Goal: Information Seeking & Learning: Understand process/instructions

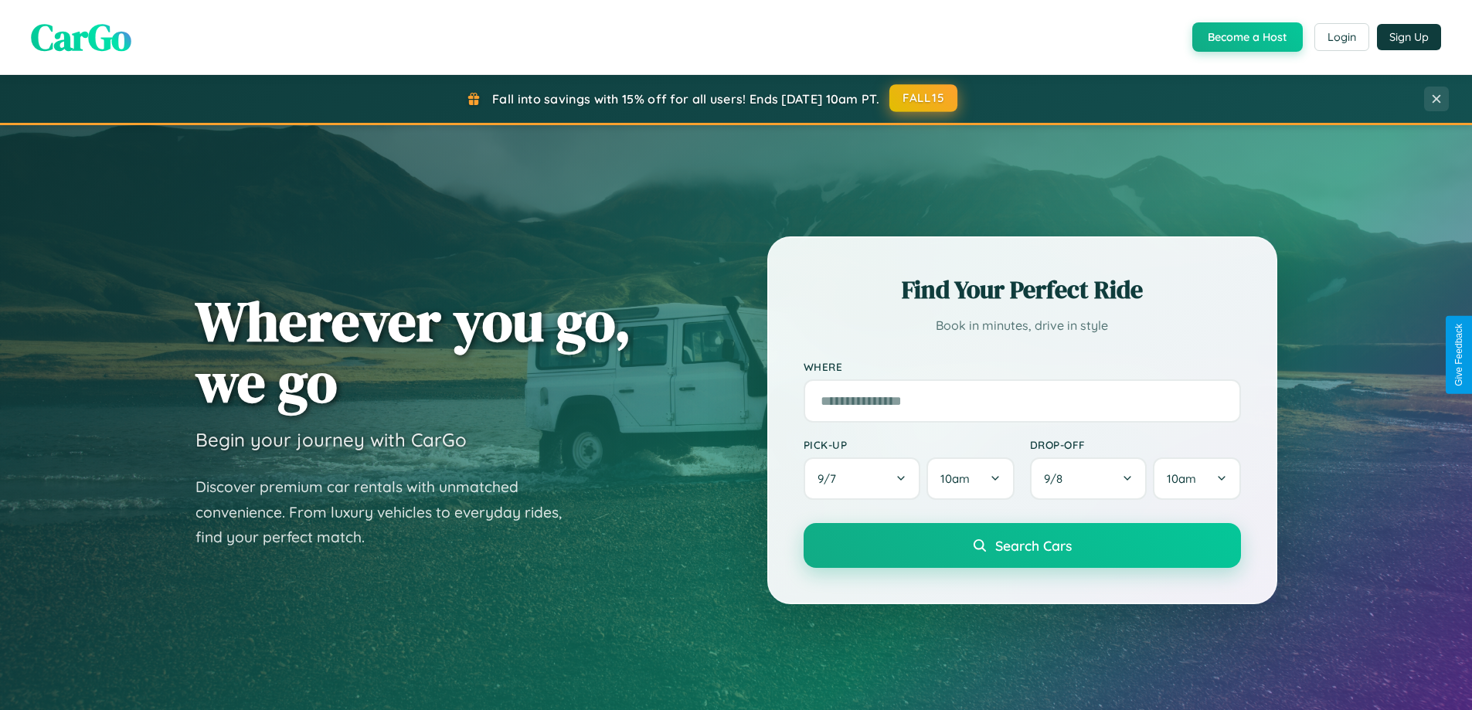
click at [924, 98] on button "FALL15" at bounding box center [923, 98] width 68 height 28
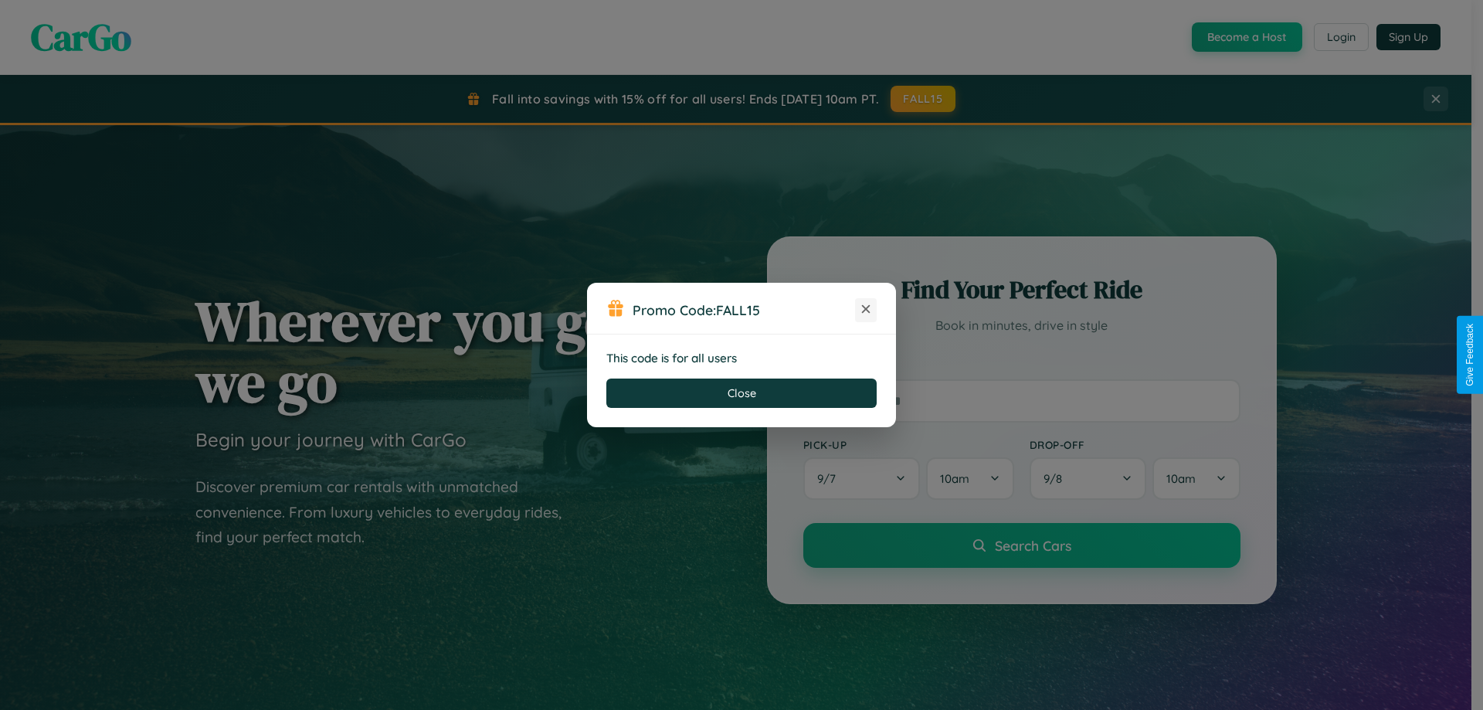
click at [866, 310] on icon at bounding box center [865, 308] width 15 height 15
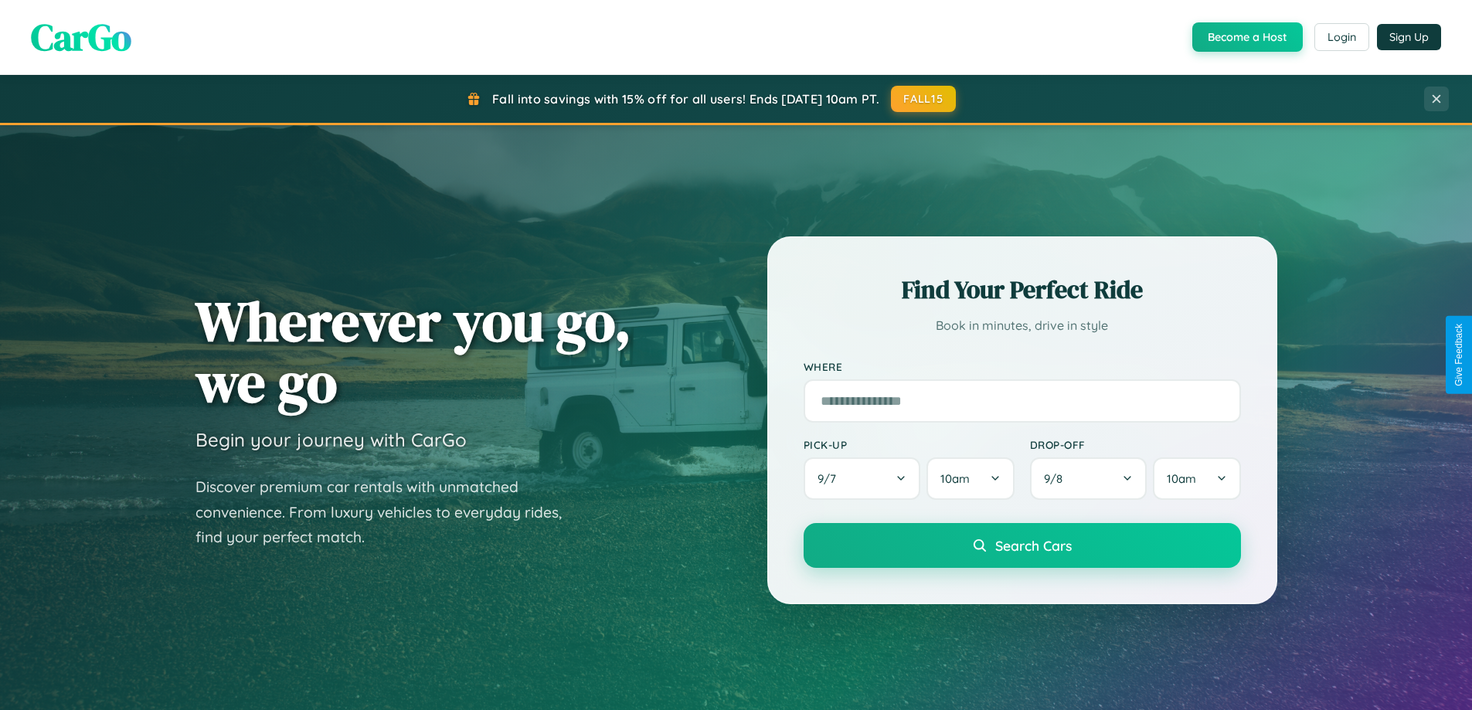
scroll to position [2973, 0]
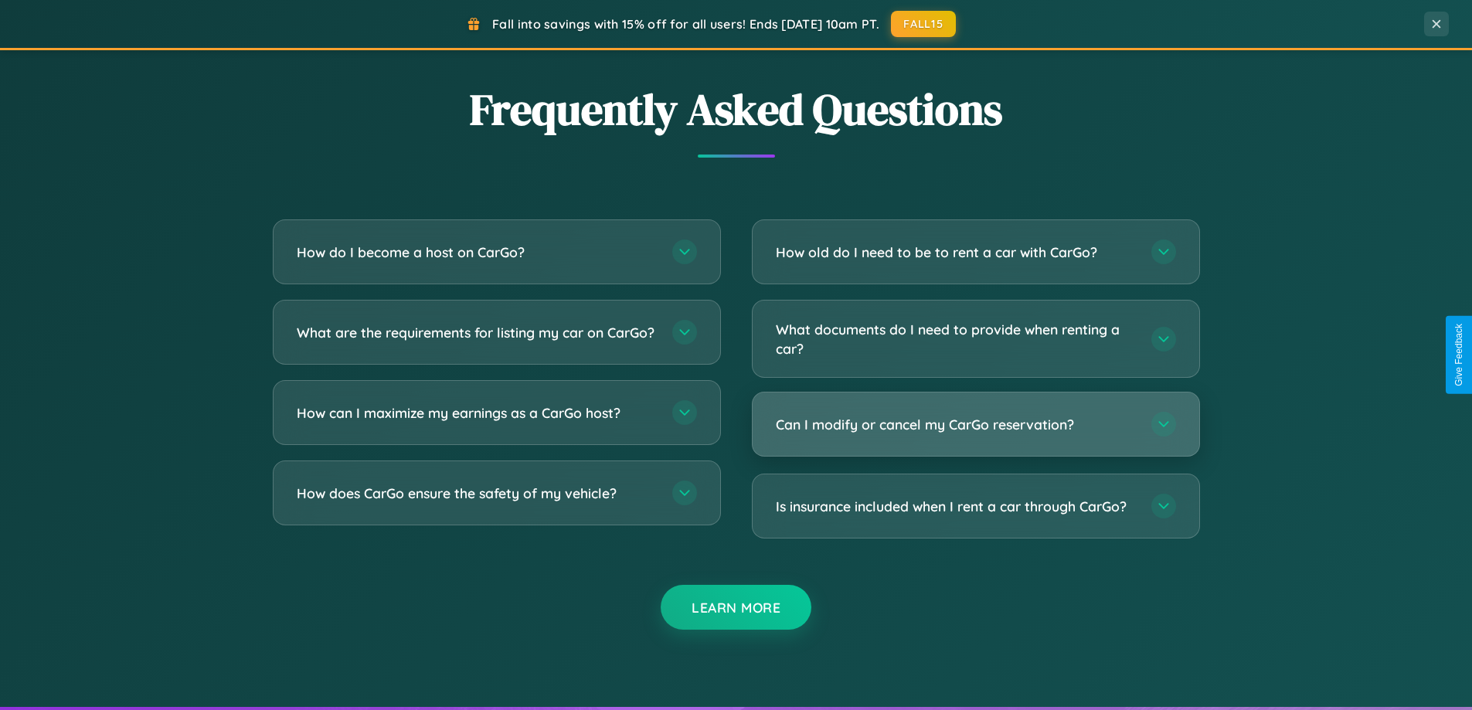
click at [975, 424] on h3 "Can I modify or cancel my CarGo reservation?" at bounding box center [956, 424] width 360 height 19
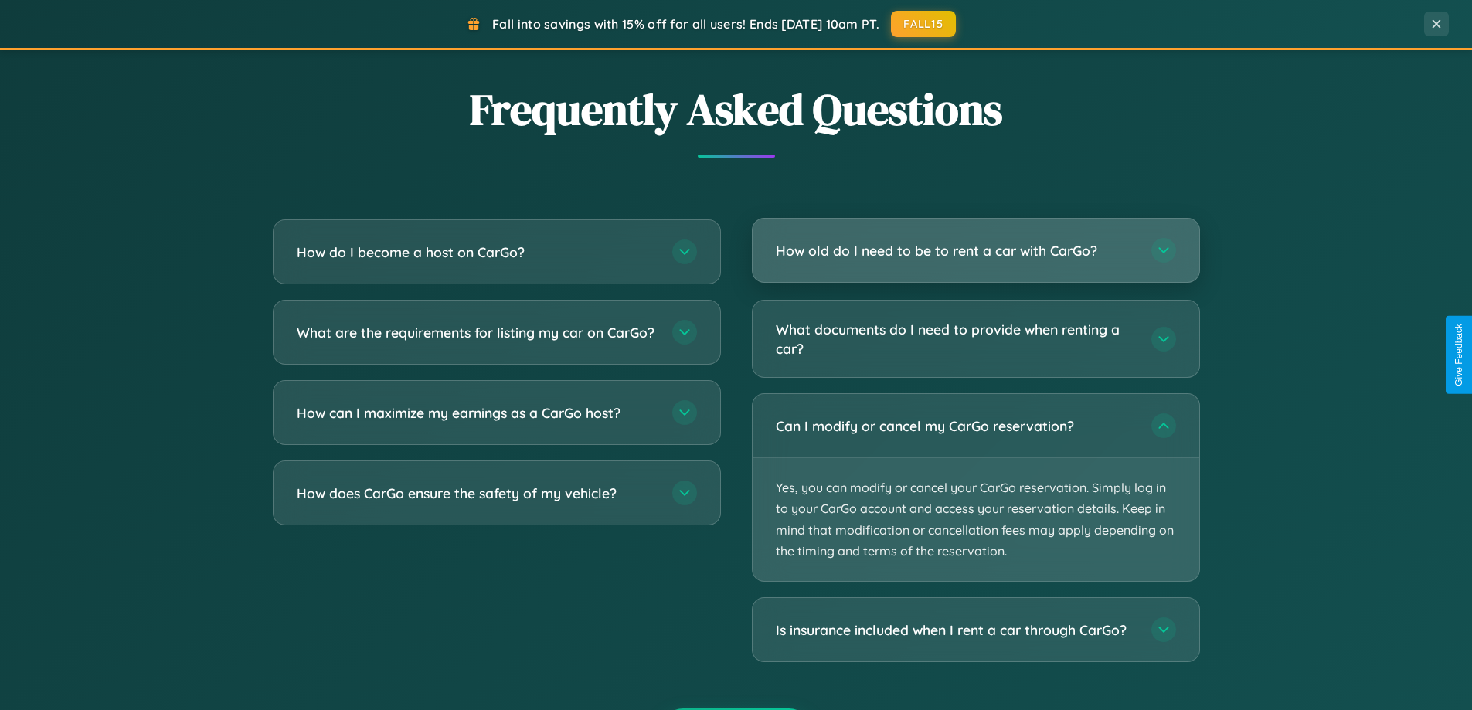
click at [975, 252] on h3 "How old do I need to be to rent a car with CarGo?" at bounding box center [956, 250] width 360 height 19
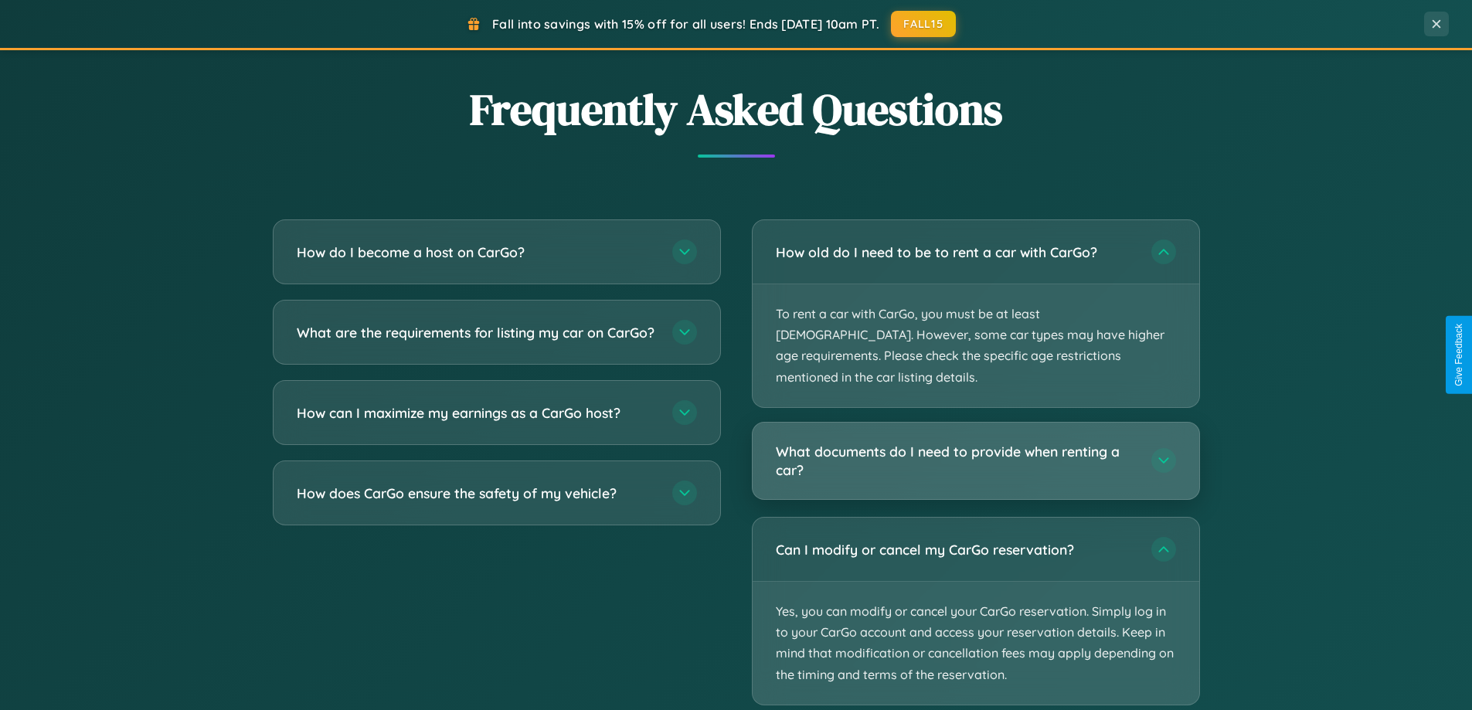
click at [975, 442] on h3 "What documents do I need to provide when renting a car?" at bounding box center [956, 461] width 360 height 38
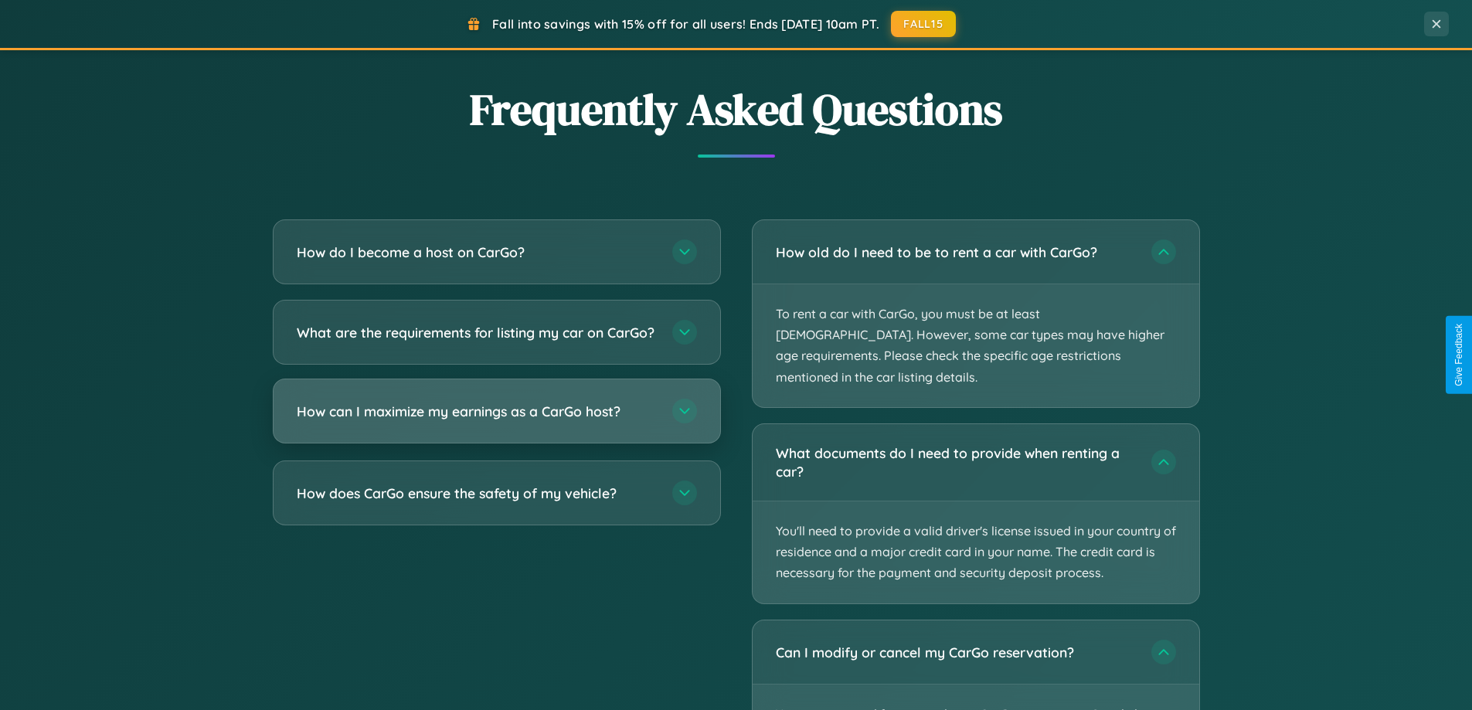
click at [496, 421] on h3 "How can I maximize my earnings as a CarGo host?" at bounding box center [477, 411] width 360 height 19
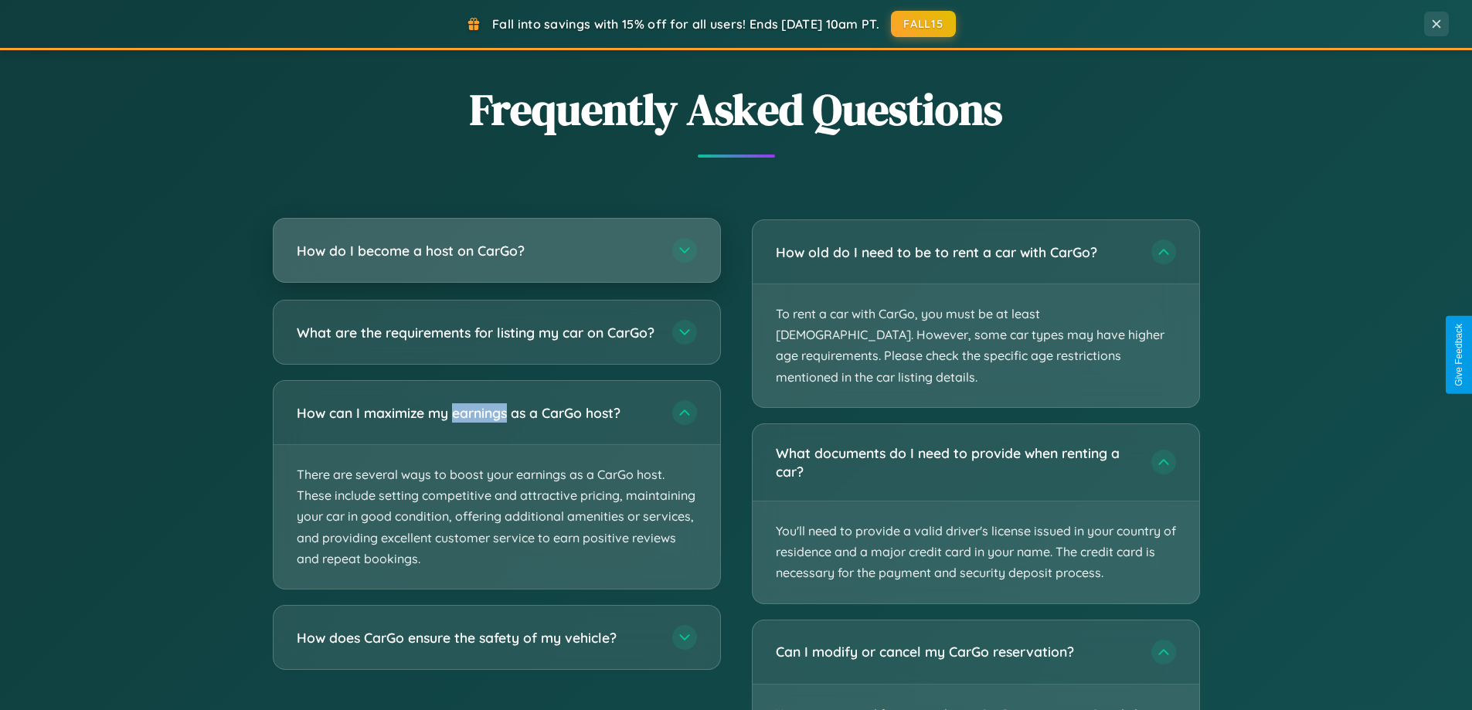
click at [496, 250] on h3 "How do I become a host on CarGo?" at bounding box center [477, 250] width 360 height 19
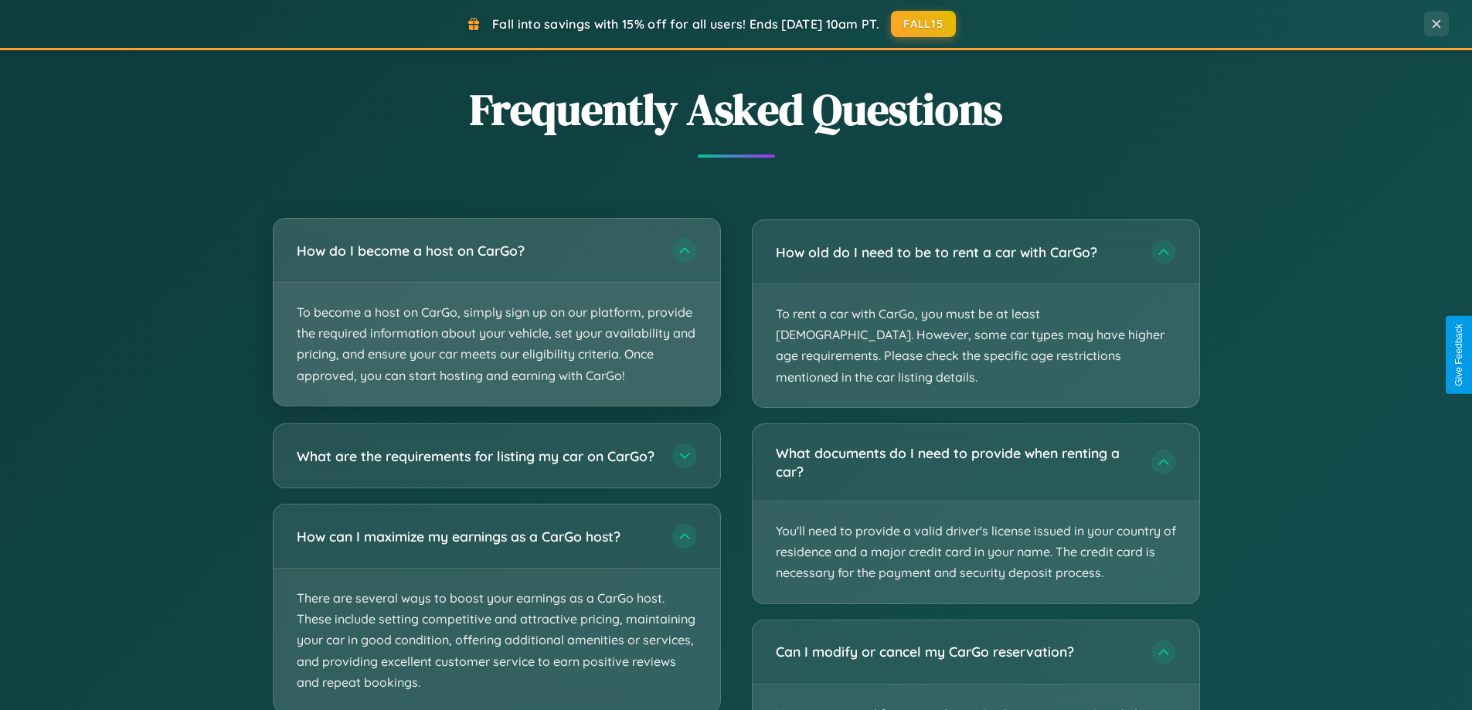
click at [496, 311] on p "To become a host on CarGo, simply sign up on our platform, provide the required…" at bounding box center [496, 344] width 447 height 123
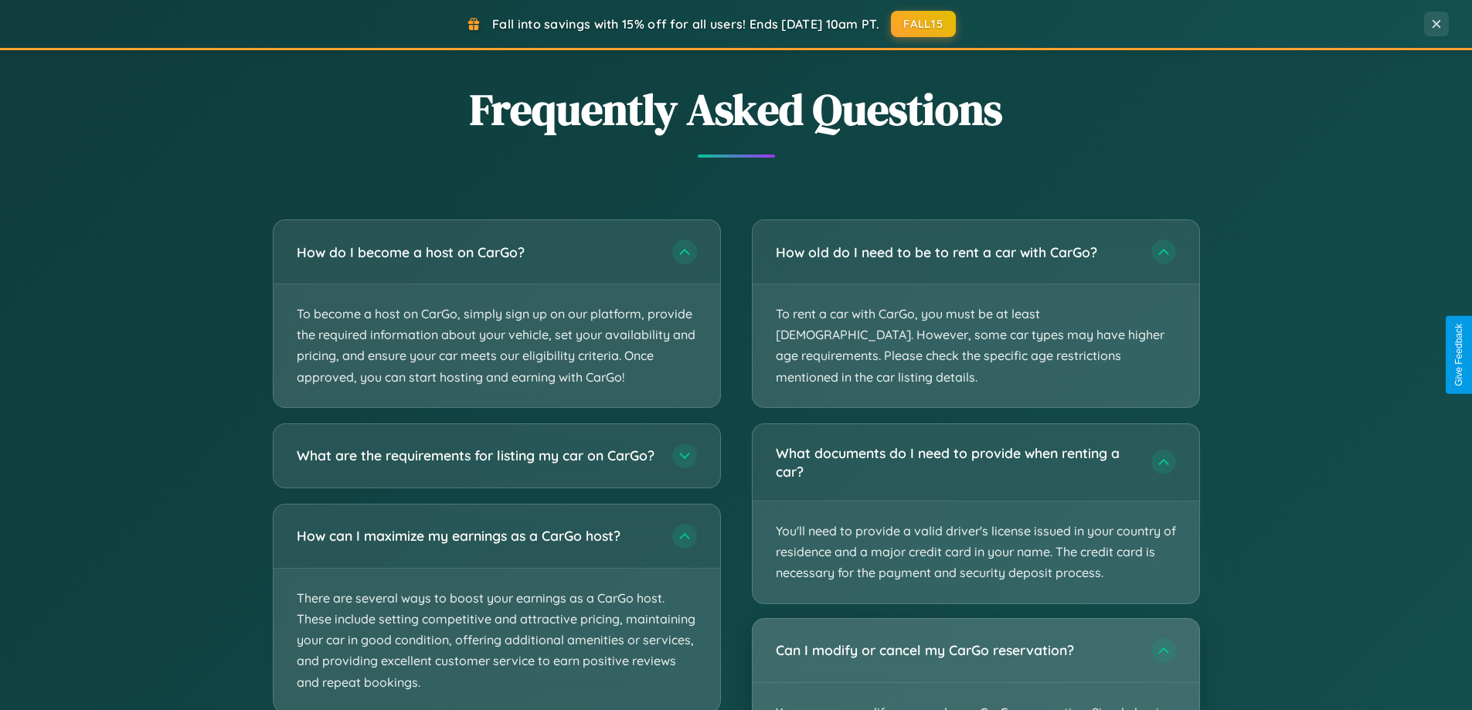
click at [975, 654] on div "Can I modify or cancel my CarGo reservation?" at bounding box center [975, 650] width 447 height 63
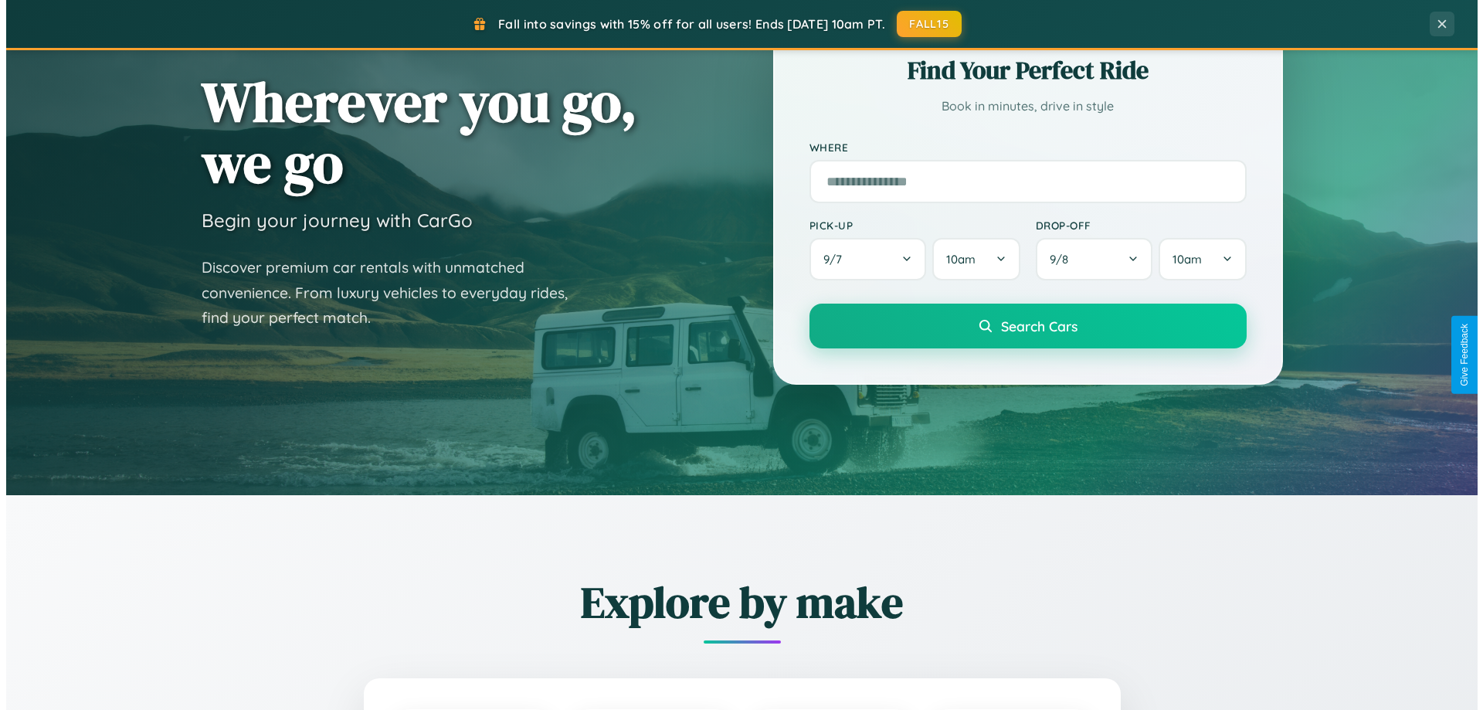
scroll to position [0, 0]
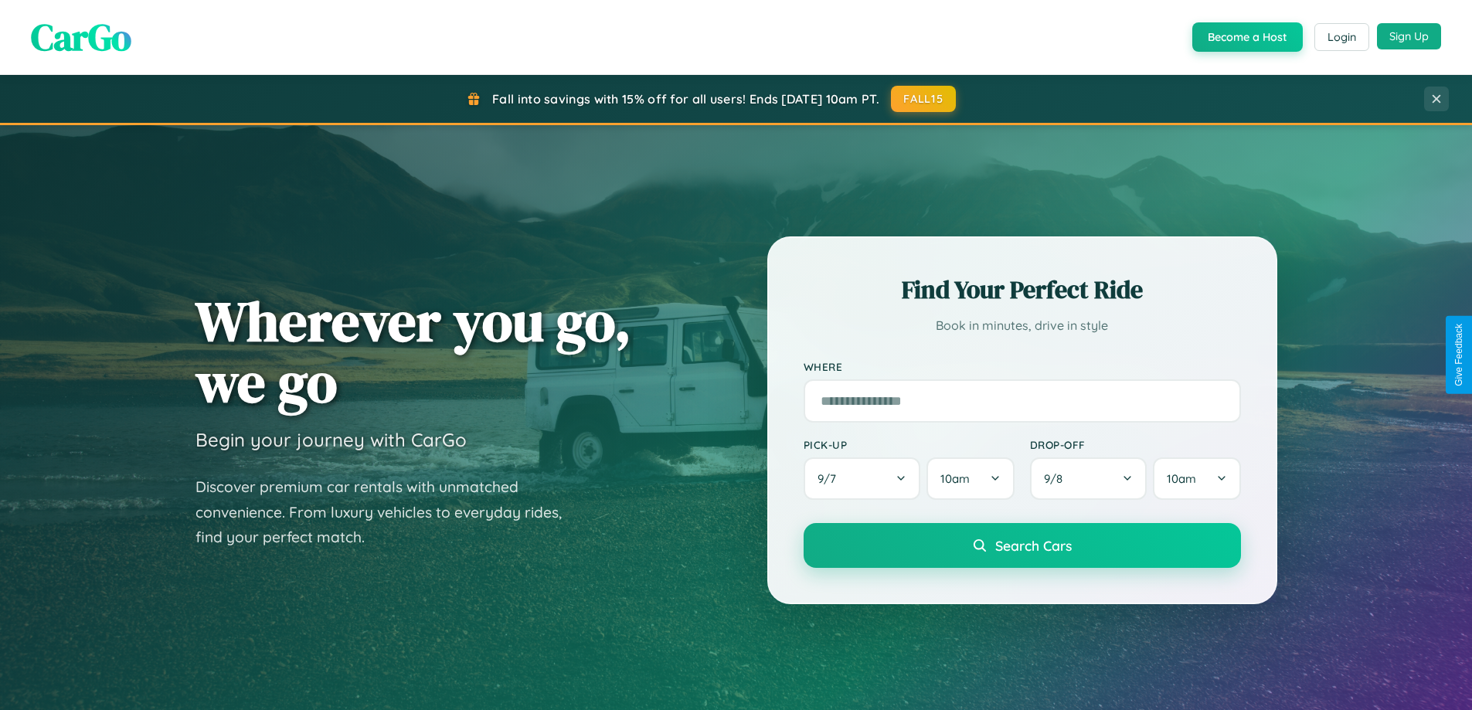
click at [1408, 36] on button "Sign Up" at bounding box center [1409, 36] width 64 height 26
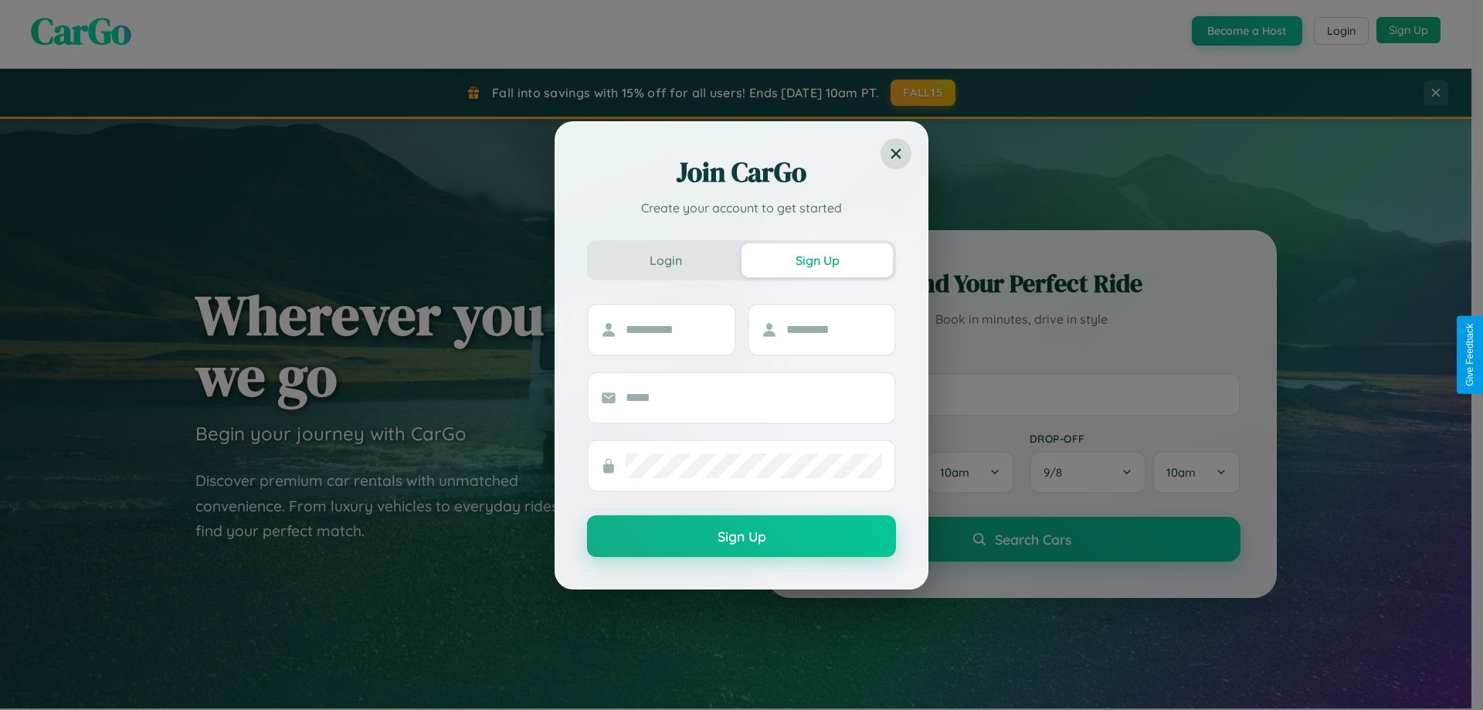
scroll to position [46, 0]
